Goal: Navigation & Orientation: Find specific page/section

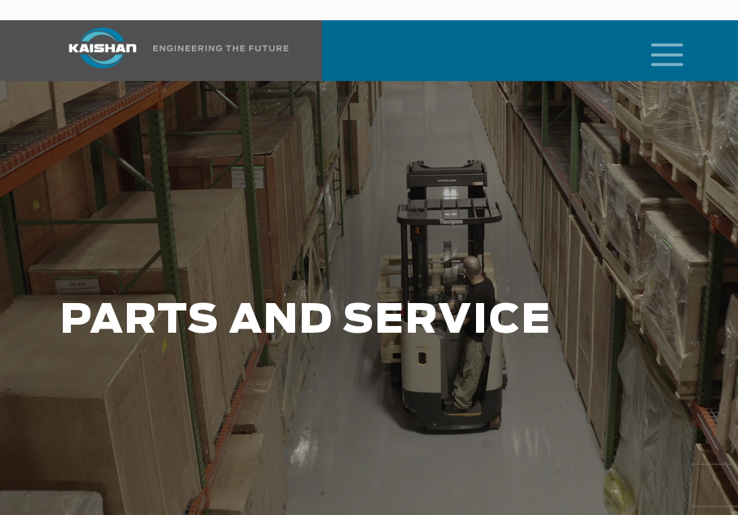
click at [659, 32] on icon "mobile menu" at bounding box center [666, 53] width 43 height 42
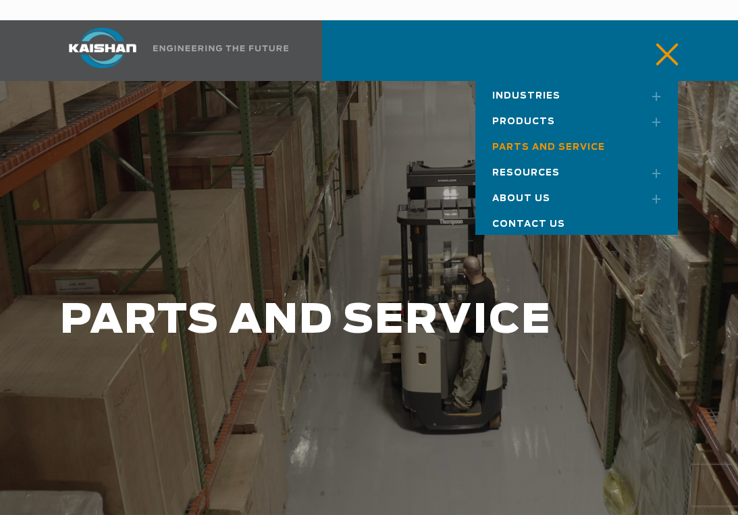
click at [655, 107] on link "Toggle submenu" at bounding box center [651, 122] width 34 height 30
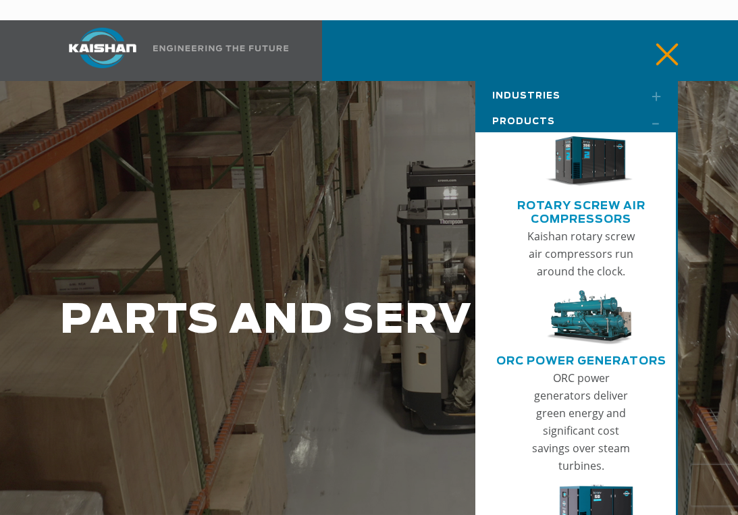
click at [138, 28] on img at bounding box center [102, 48] width 101 height 40
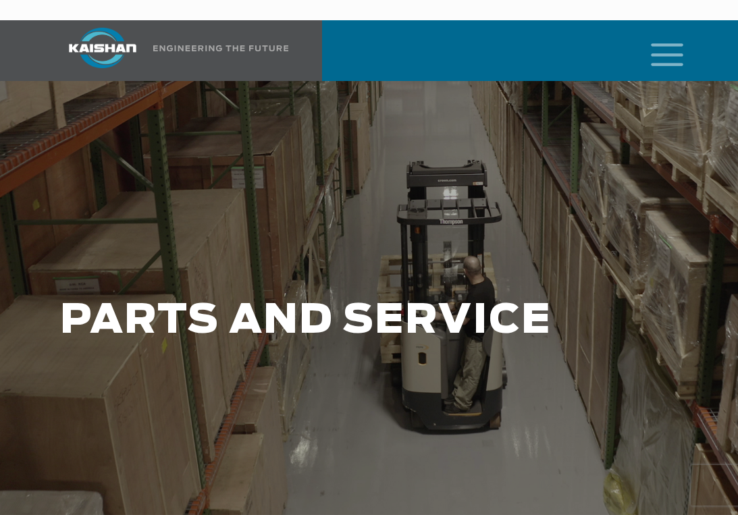
click at [669, 32] on icon "mobile menu" at bounding box center [666, 53] width 43 height 42
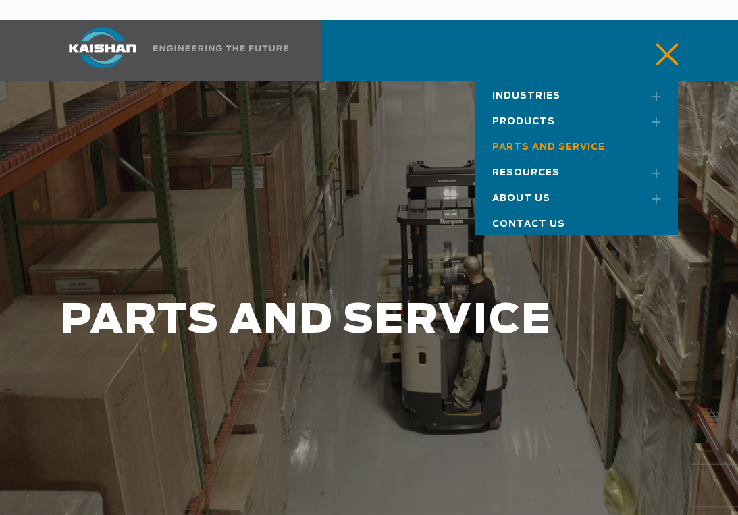
click at [657, 107] on link "Toggle submenu" at bounding box center [651, 122] width 34 height 30
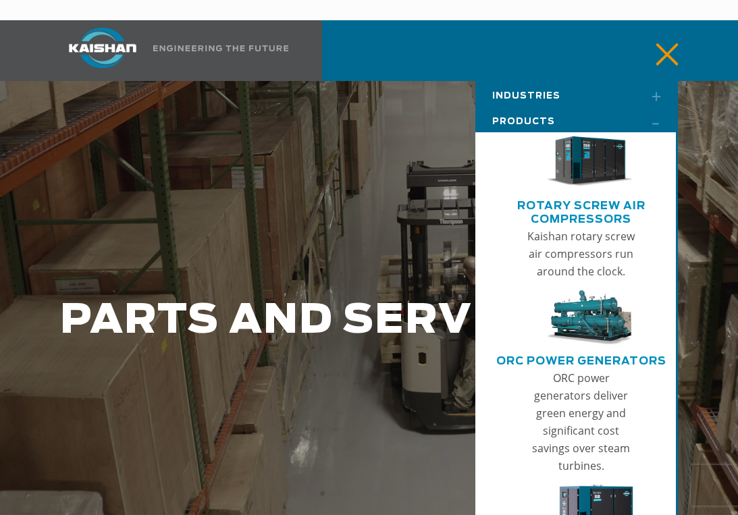
click at [590, 161] on img "Main menu" at bounding box center [589, 161] width 88 height 59
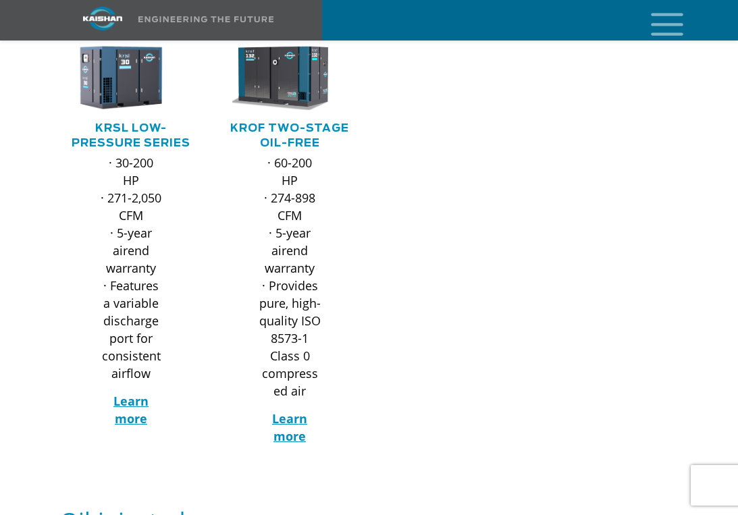
scroll to position [683, 0]
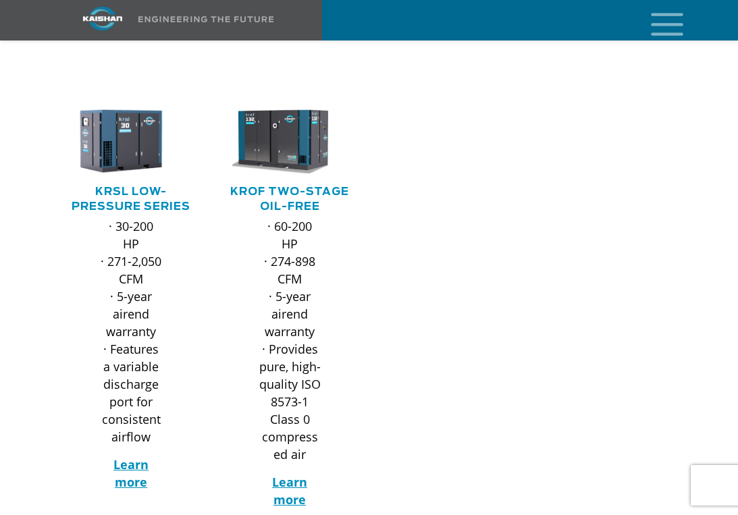
click at [678, 17] on icon "mobile menu" at bounding box center [666, 23] width 43 height 42
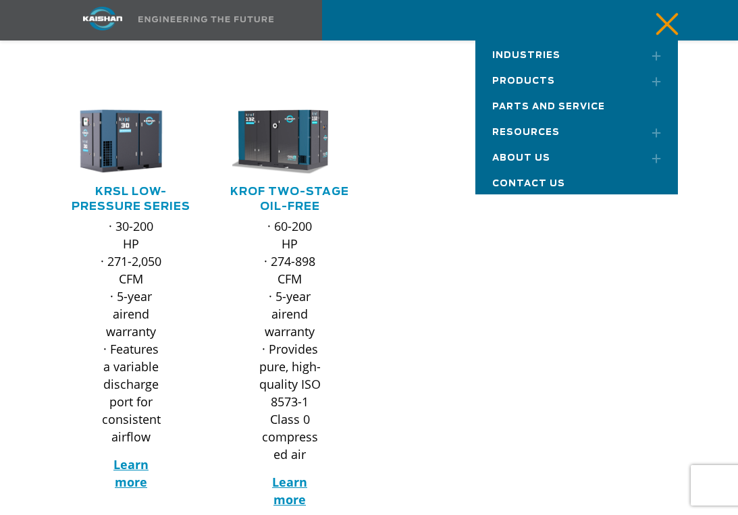
click at [657, 57] on link "Toggle submenu" at bounding box center [651, 55] width 34 height 30
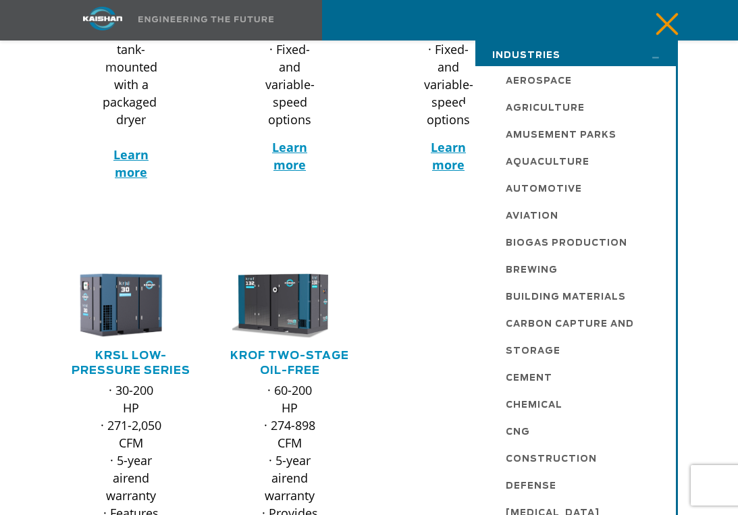
scroll to position [474, 0]
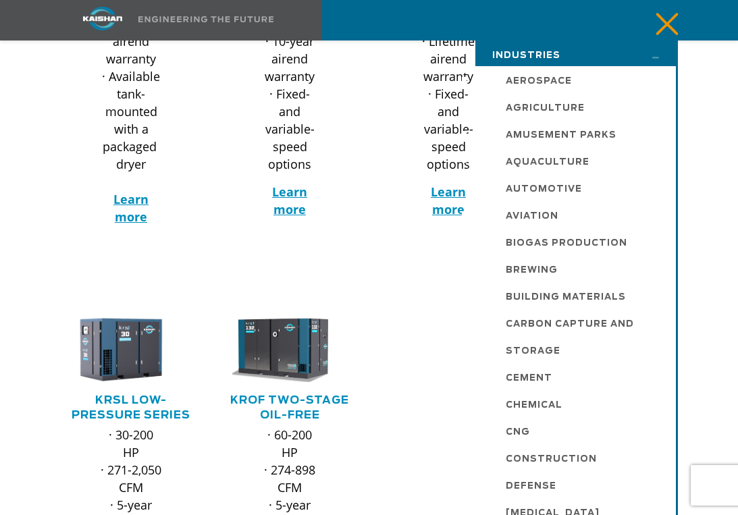
click at [670, 18] on icon "mobile menu" at bounding box center [666, 23] width 43 height 42
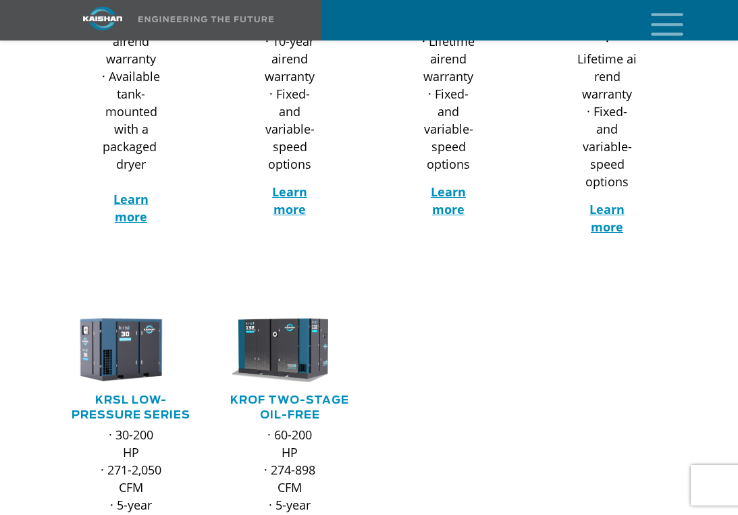
click at [670, 23] on icon "mobile menu" at bounding box center [666, 23] width 43 height 42
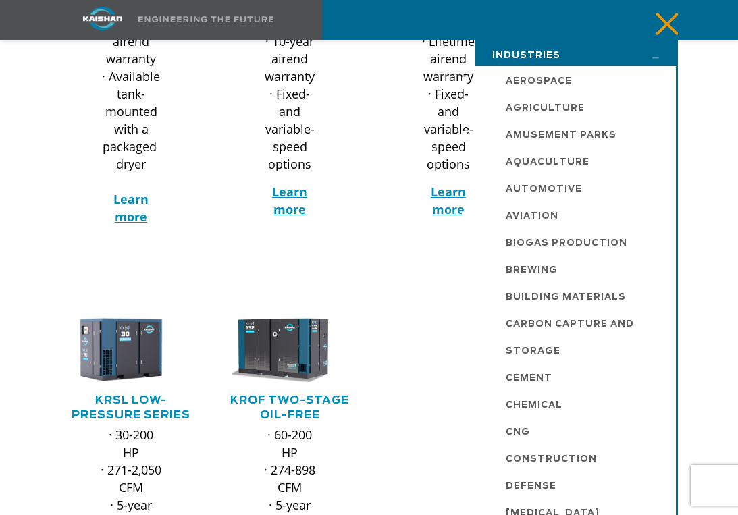
click at [656, 56] on link "Toggle submenu" at bounding box center [651, 55] width 34 height 30
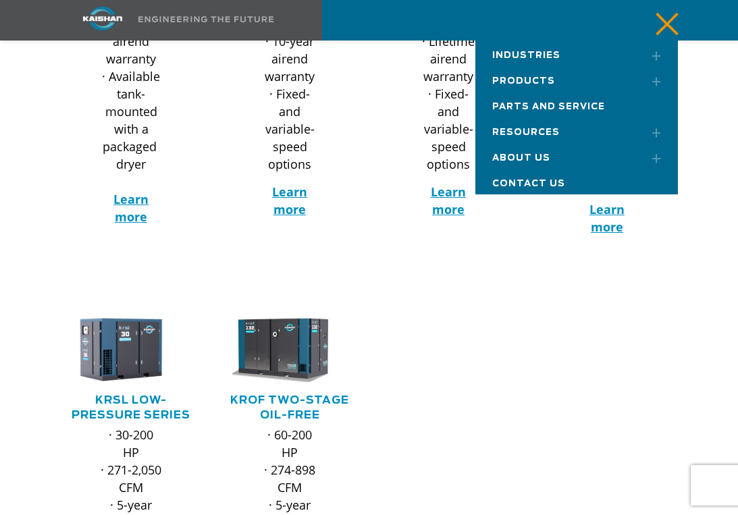
click at [657, 77] on link "Toggle submenu" at bounding box center [651, 81] width 34 height 30
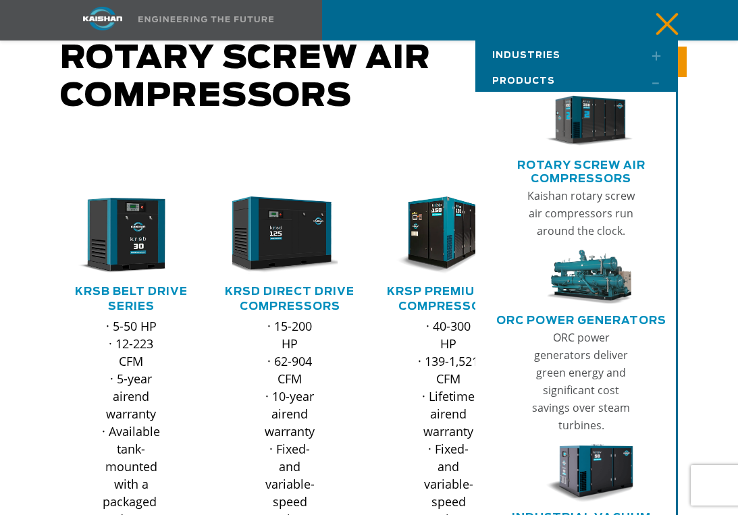
scroll to position [0, 0]
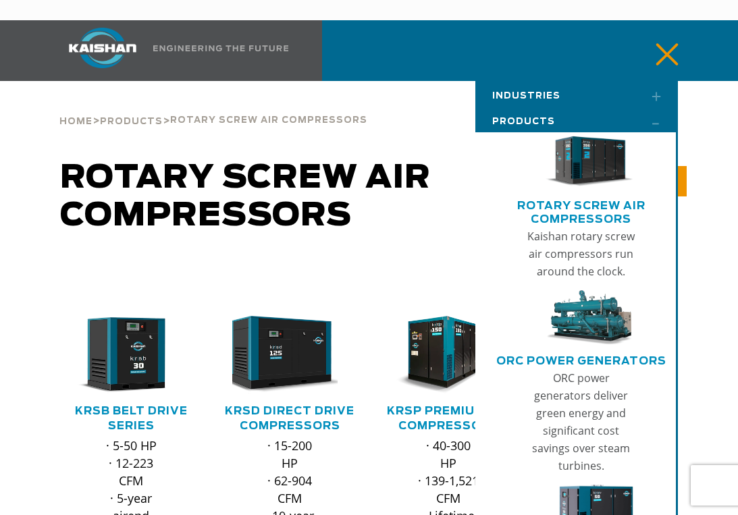
click at [587, 327] on link "Main menu" at bounding box center [581, 322] width 169 height 64
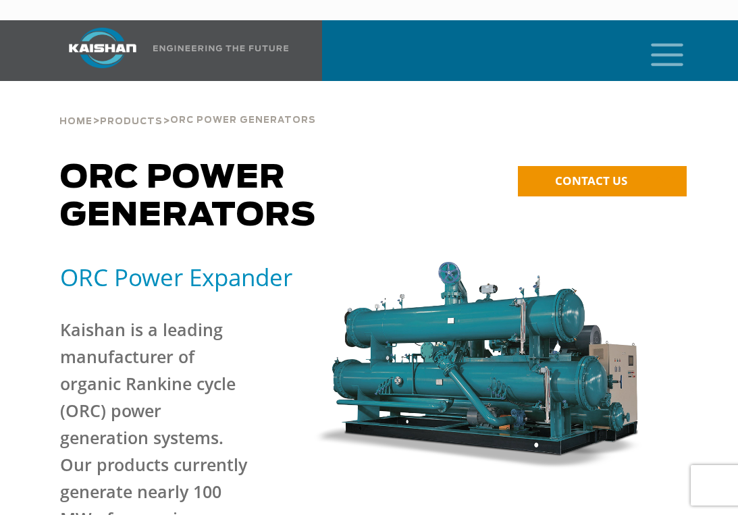
click at [670, 32] on icon "mobile menu" at bounding box center [666, 53] width 43 height 42
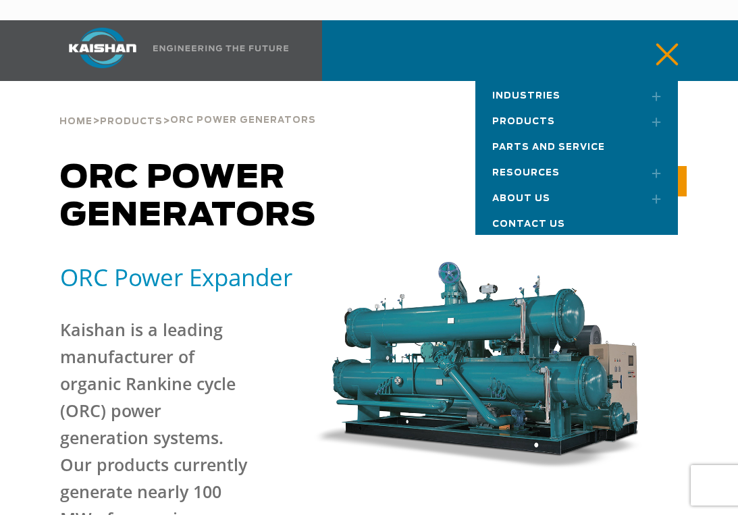
click at [657, 107] on link "Toggle submenu" at bounding box center [651, 122] width 34 height 30
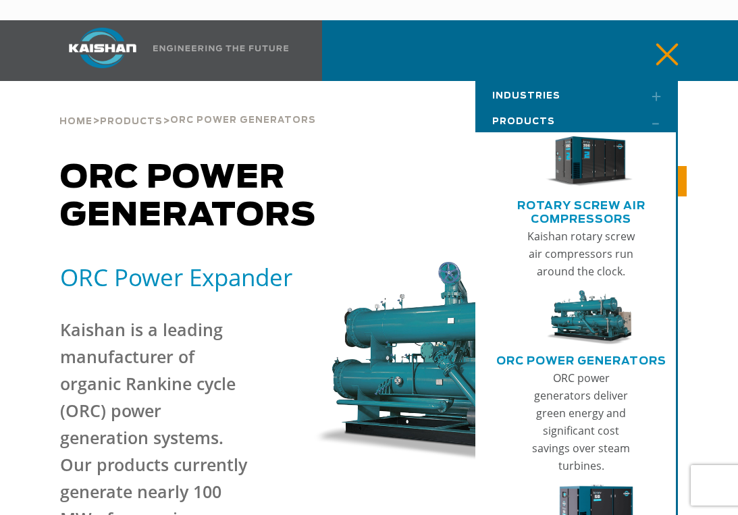
click at [591, 485] on img "Main menu" at bounding box center [589, 514] width 88 height 59
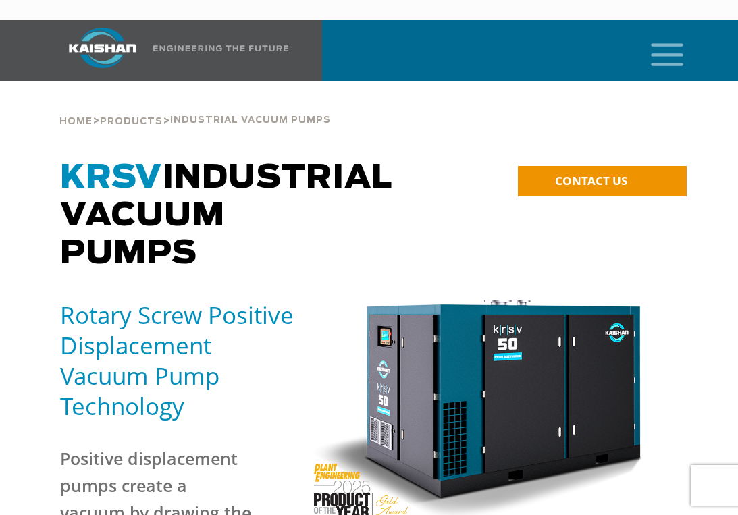
click at [662, 32] on icon "mobile menu" at bounding box center [666, 53] width 43 height 42
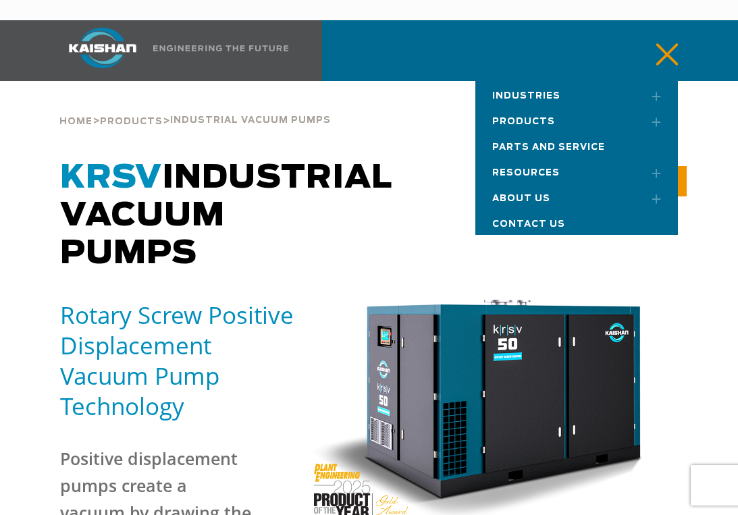
click at [660, 107] on link "Toggle submenu" at bounding box center [651, 122] width 34 height 30
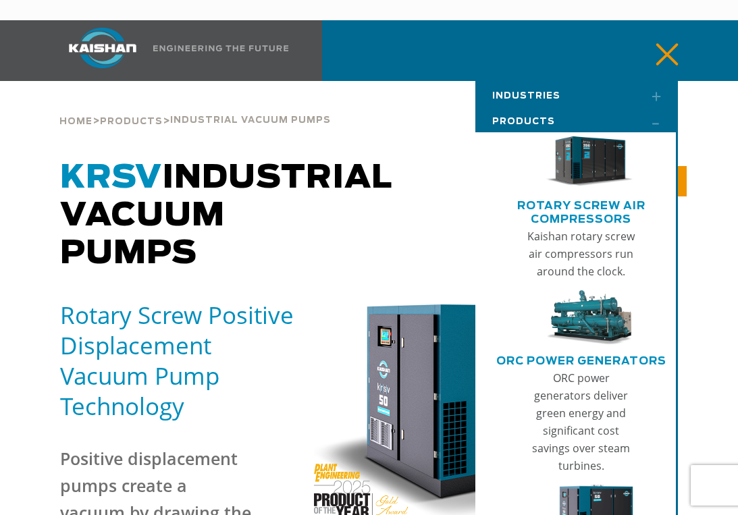
click at [594, 354] on link "ORC Power Generators" at bounding box center [581, 361] width 170 height 15
